Goal: Transaction & Acquisition: Purchase product/service

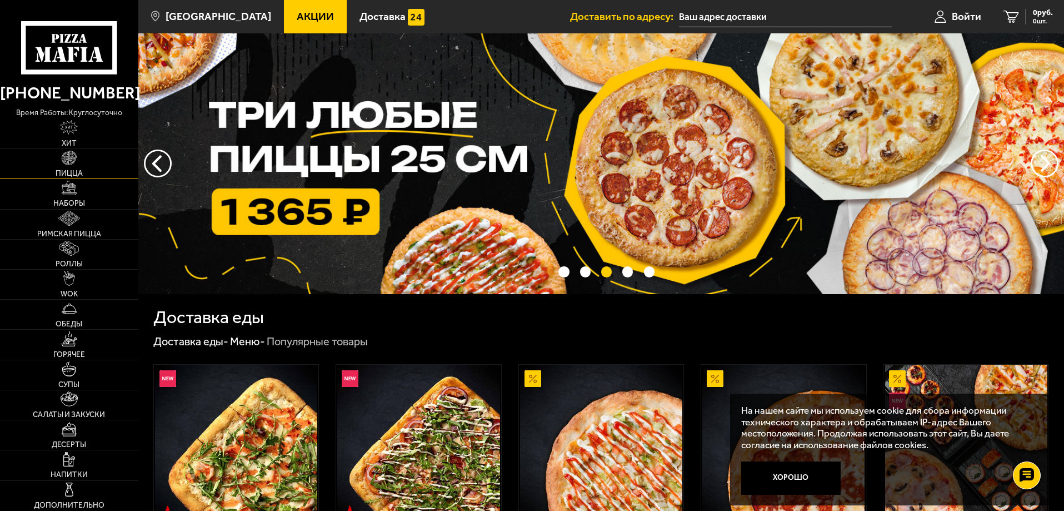
click at [64, 162] on img at bounding box center [69, 158] width 15 height 15
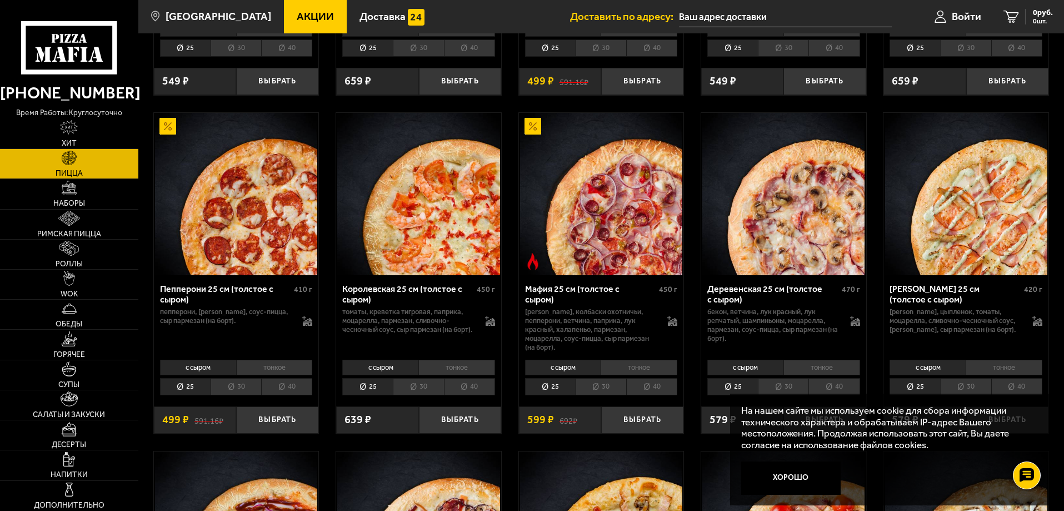
scroll to position [1389, 0]
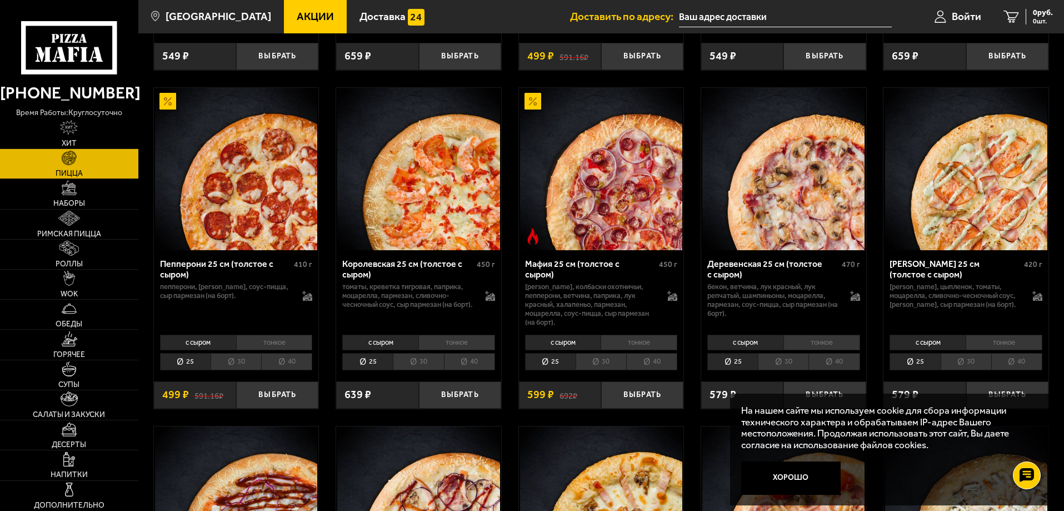
click at [297, 14] on span "Акции" at bounding box center [315, 16] width 37 height 11
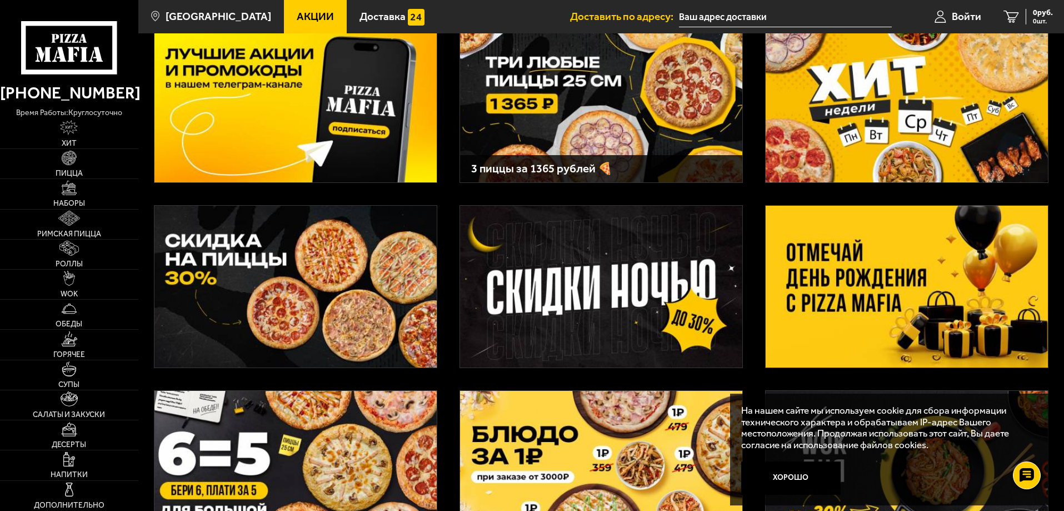
scroll to position [111, 0]
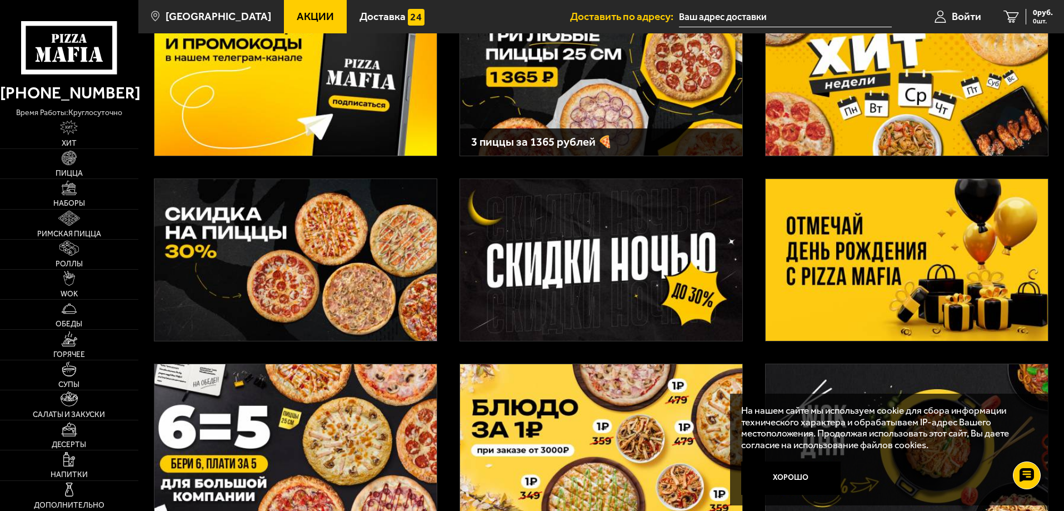
click at [858, 230] on img at bounding box center [907, 260] width 282 height 162
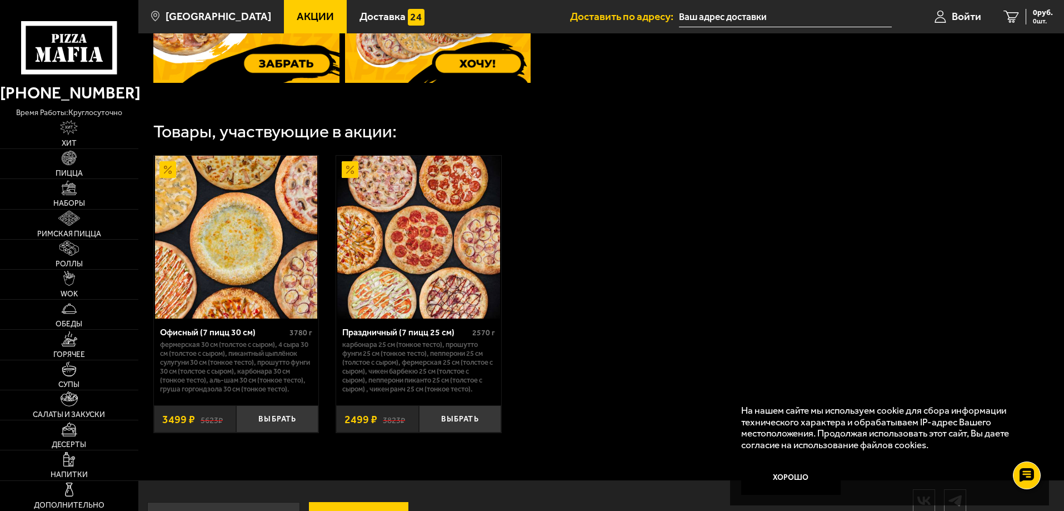
scroll to position [556, 0]
